Goal: Check status

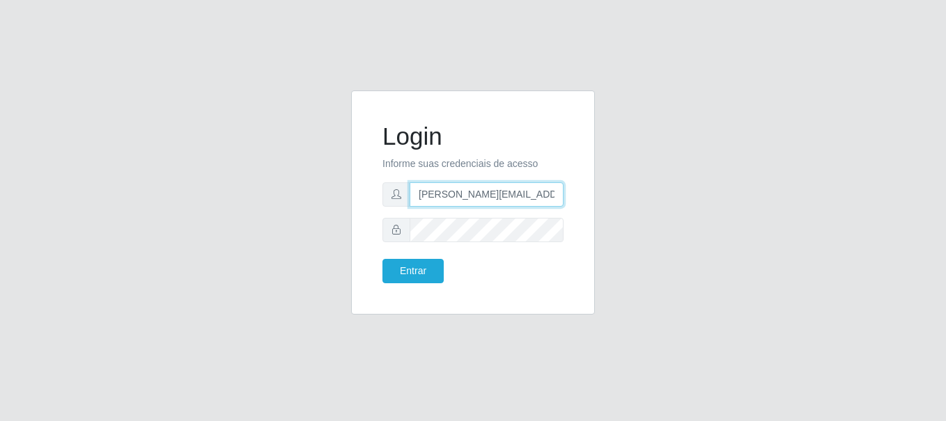
type input "[PERSON_NAME][EMAIL_ADDRESS][PERSON_NAME][DOMAIN_NAME]"
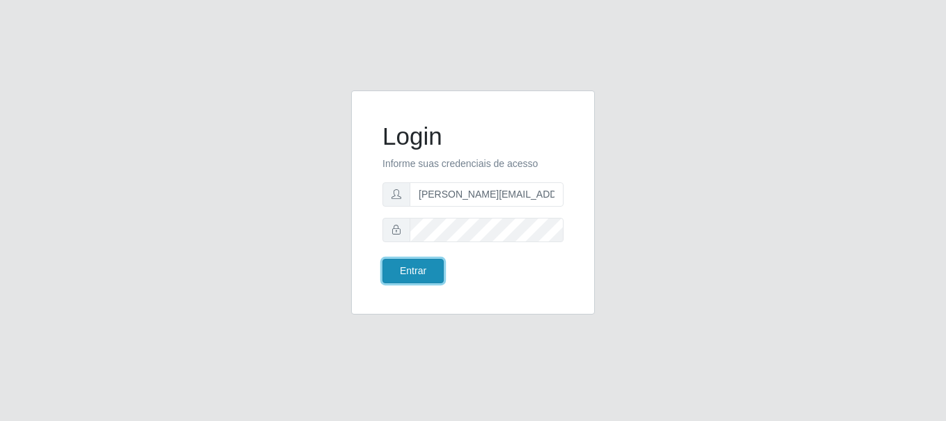
click at [412, 271] on button "Entrar" at bounding box center [412, 271] width 61 height 24
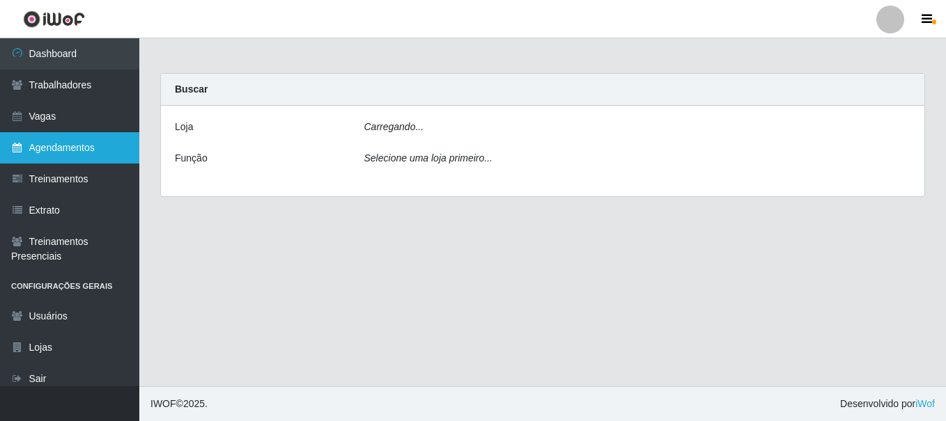
click at [70, 148] on link "Agendamentos" at bounding box center [69, 147] width 139 height 31
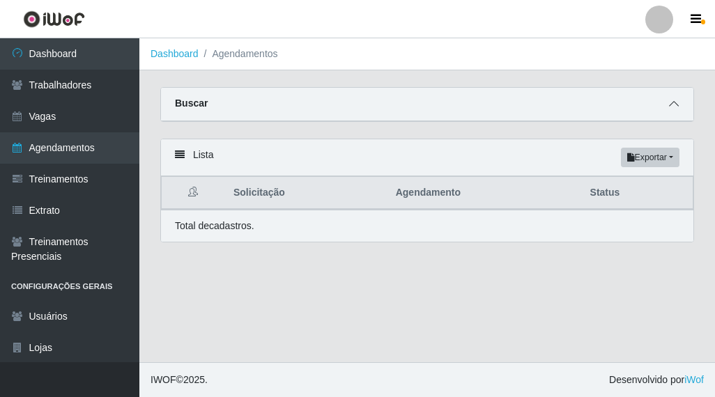
click at [674, 105] on icon at bounding box center [674, 104] width 10 height 10
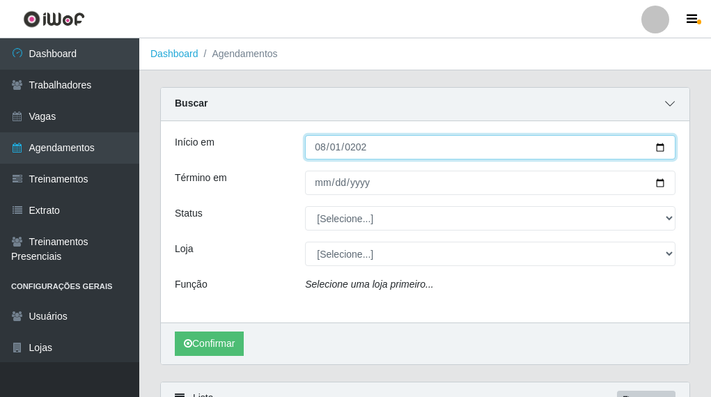
type input "[DATE]"
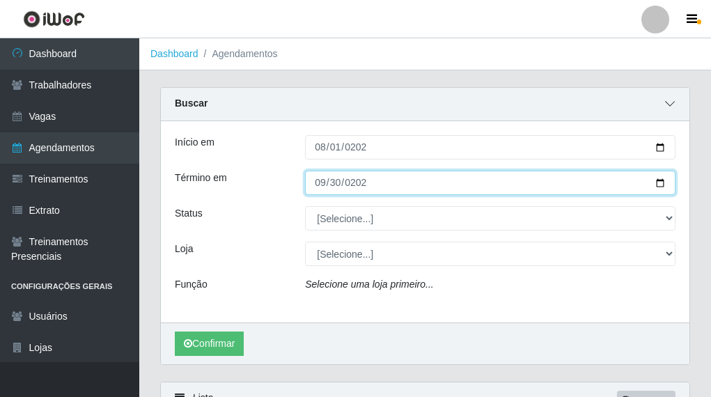
type input "[DATE]"
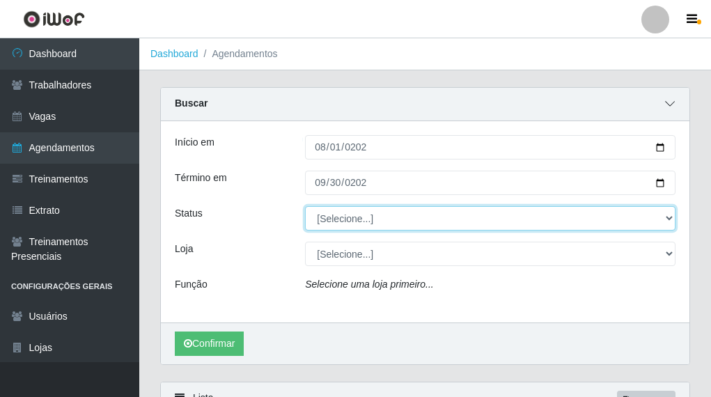
select select "FINALIZADO"
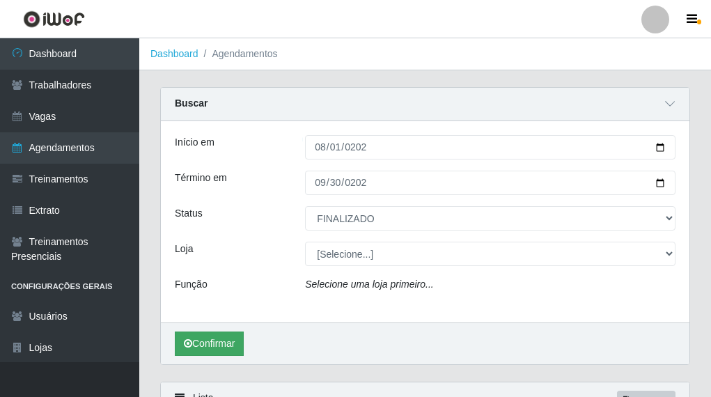
click at [210, 344] on button "Confirmar" at bounding box center [209, 344] width 69 height 24
